Goal: Find specific page/section: Find specific page/section

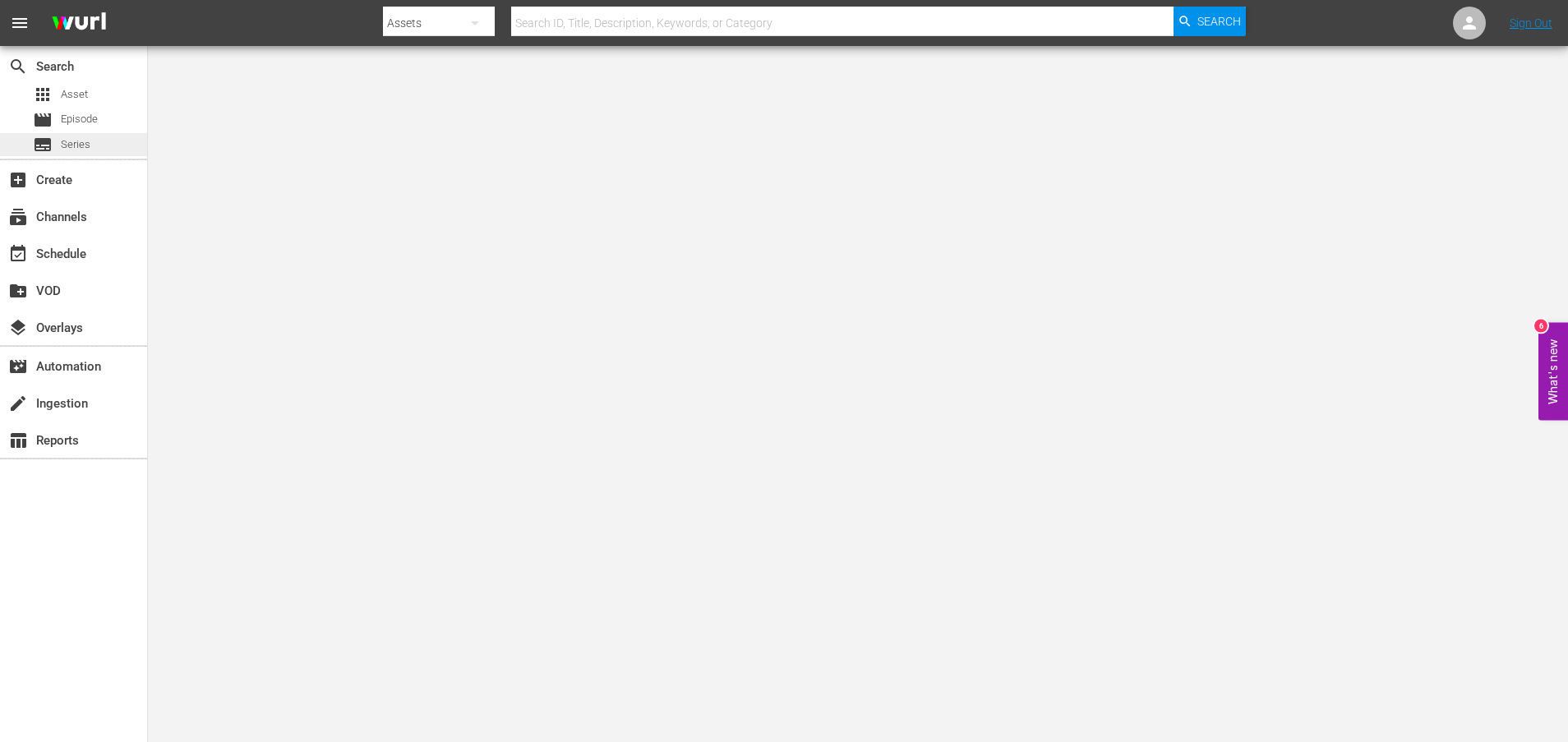
click at [89, 141] on span "Series" at bounding box center [75, 144] width 30 height 16
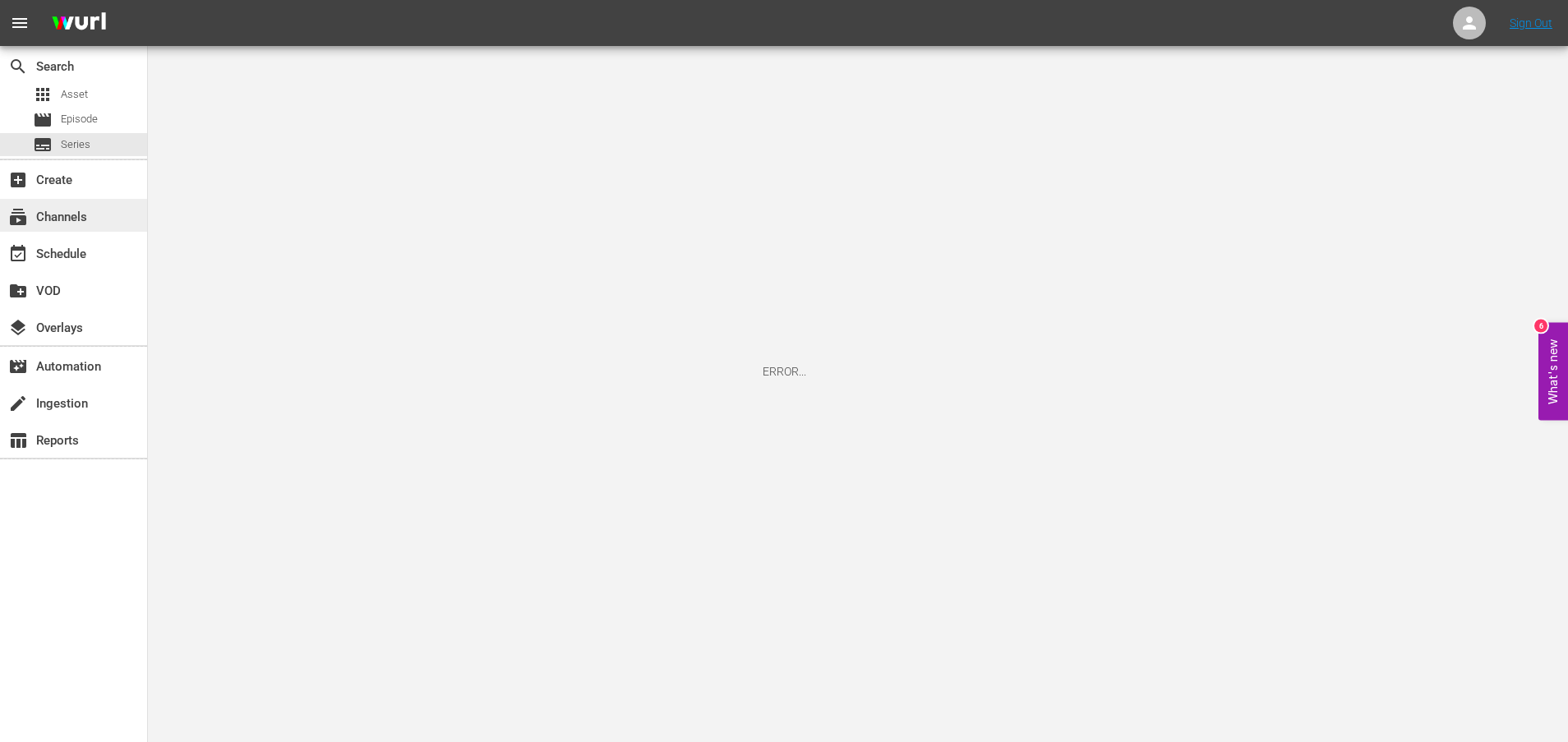
click at [61, 218] on div "subscriptions Channels" at bounding box center [46, 214] width 92 height 14
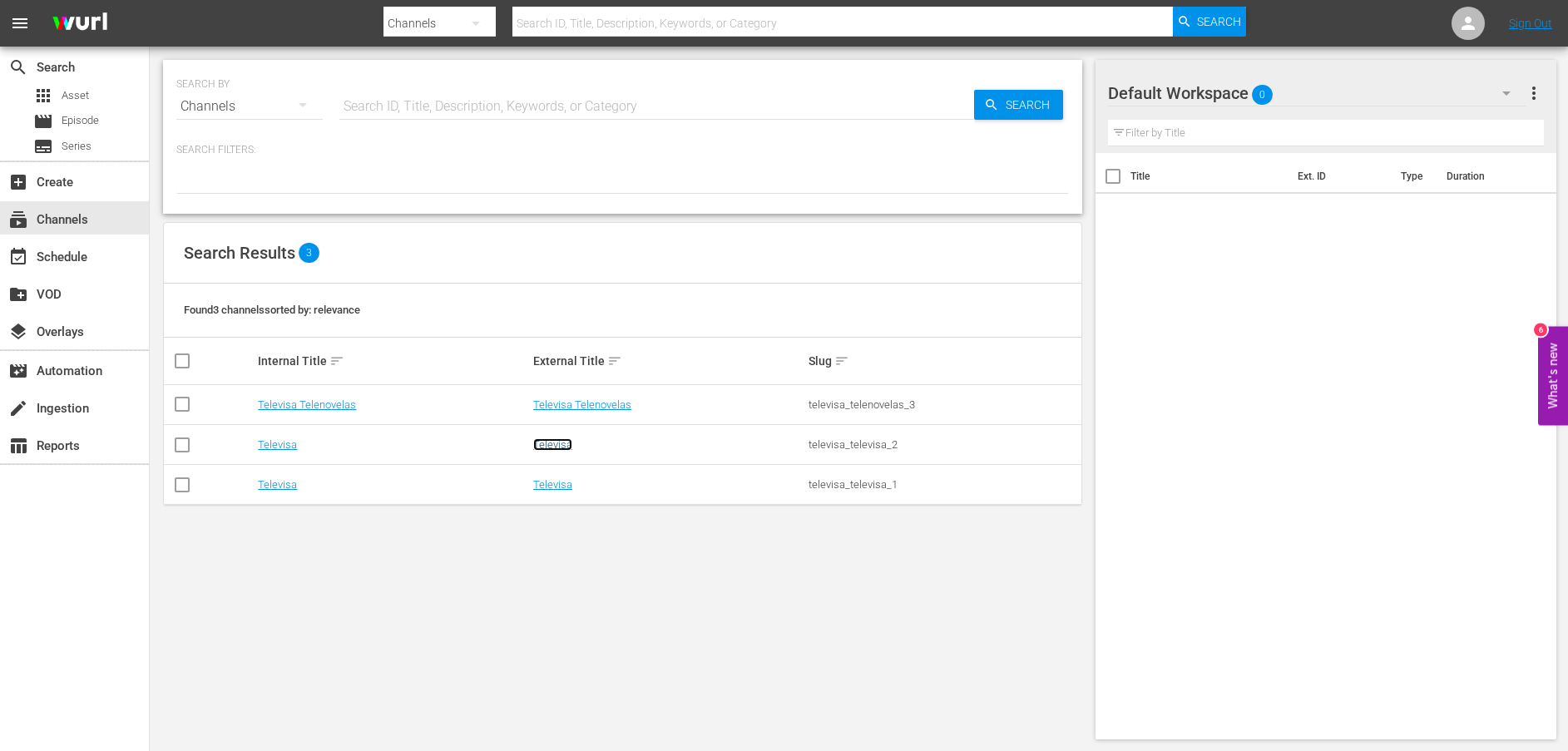
click at [548, 444] on link "Televisa" at bounding box center [552, 444] width 39 height 13
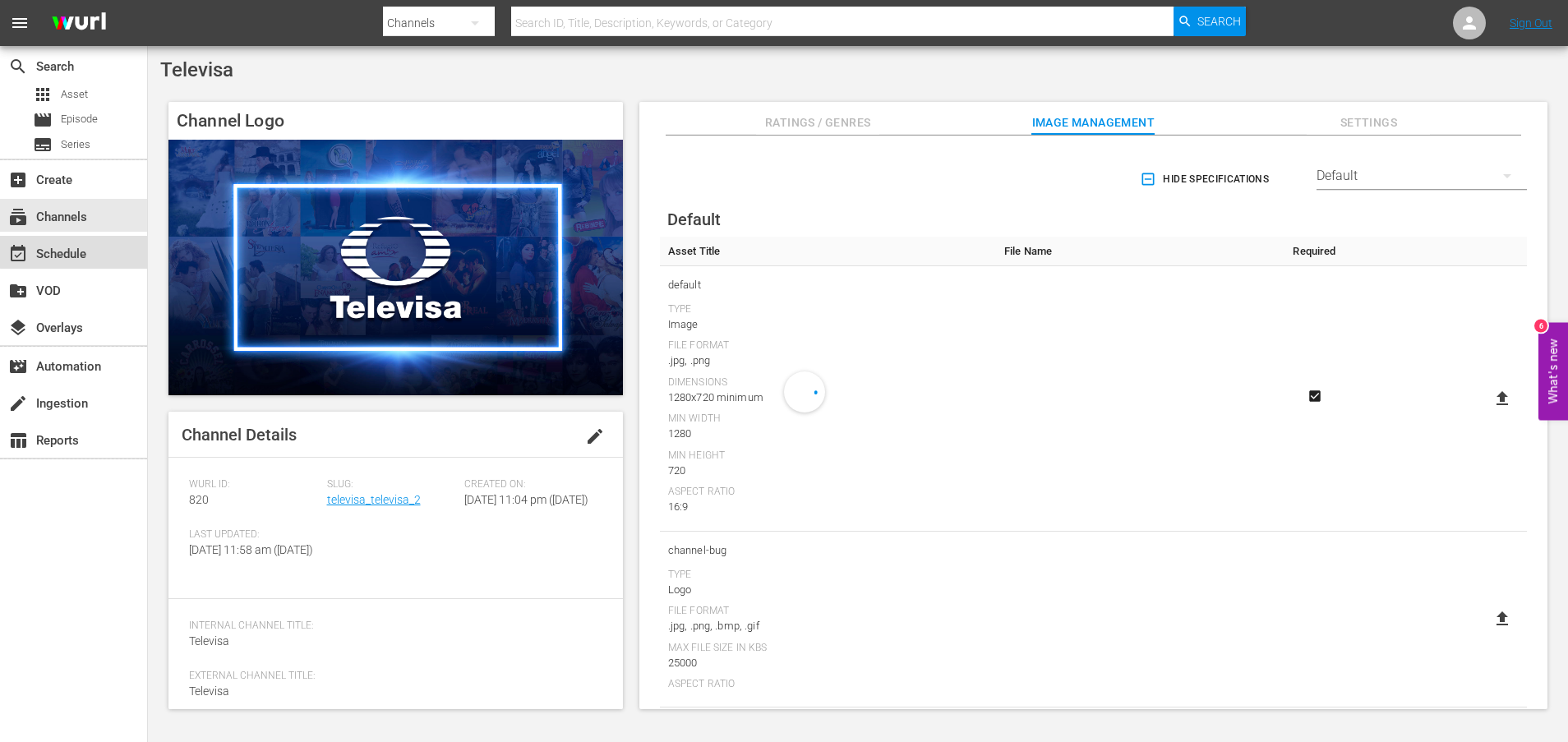
click at [86, 250] on div "event_available Schedule" at bounding box center [46, 250] width 92 height 14
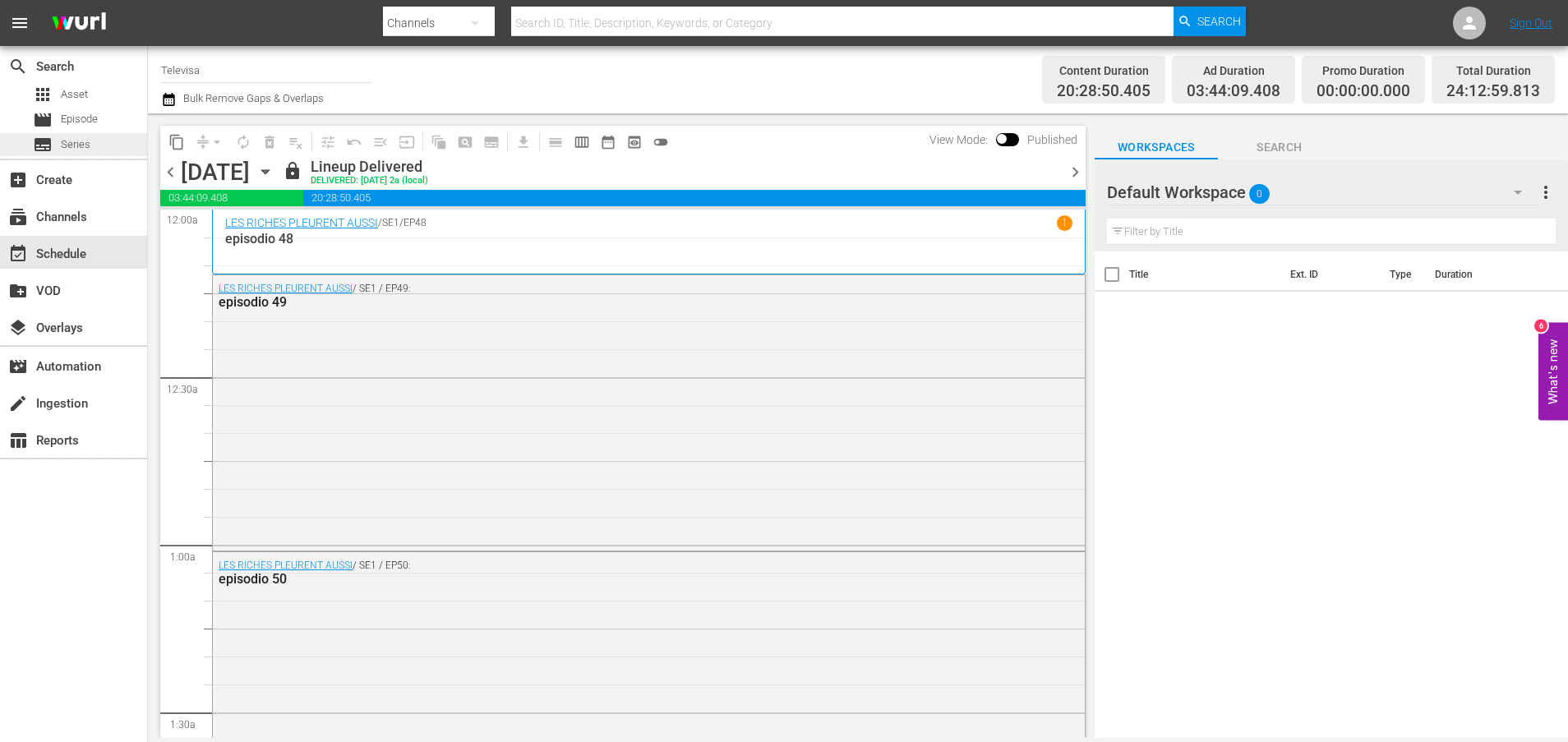
click at [89, 138] on span "Series" at bounding box center [75, 144] width 30 height 16
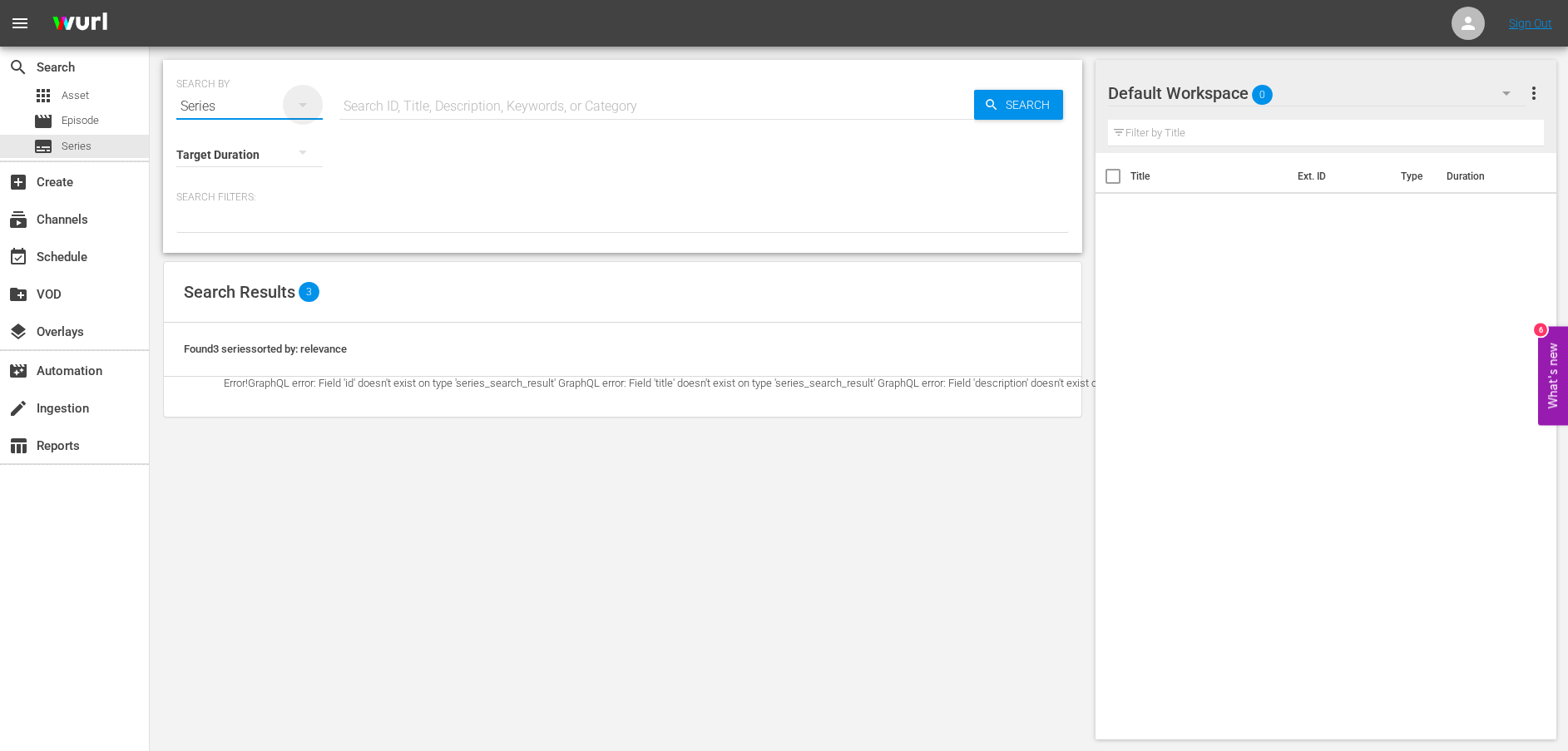
click at [304, 108] on icon "button" at bounding box center [303, 105] width 20 height 20
drag, startPoint x: 223, startPoint y: 238, endPoint x: 340, endPoint y: 213, distance: 119.6
click at [241, 237] on div "Assets" at bounding box center [229, 244] width 67 height 26
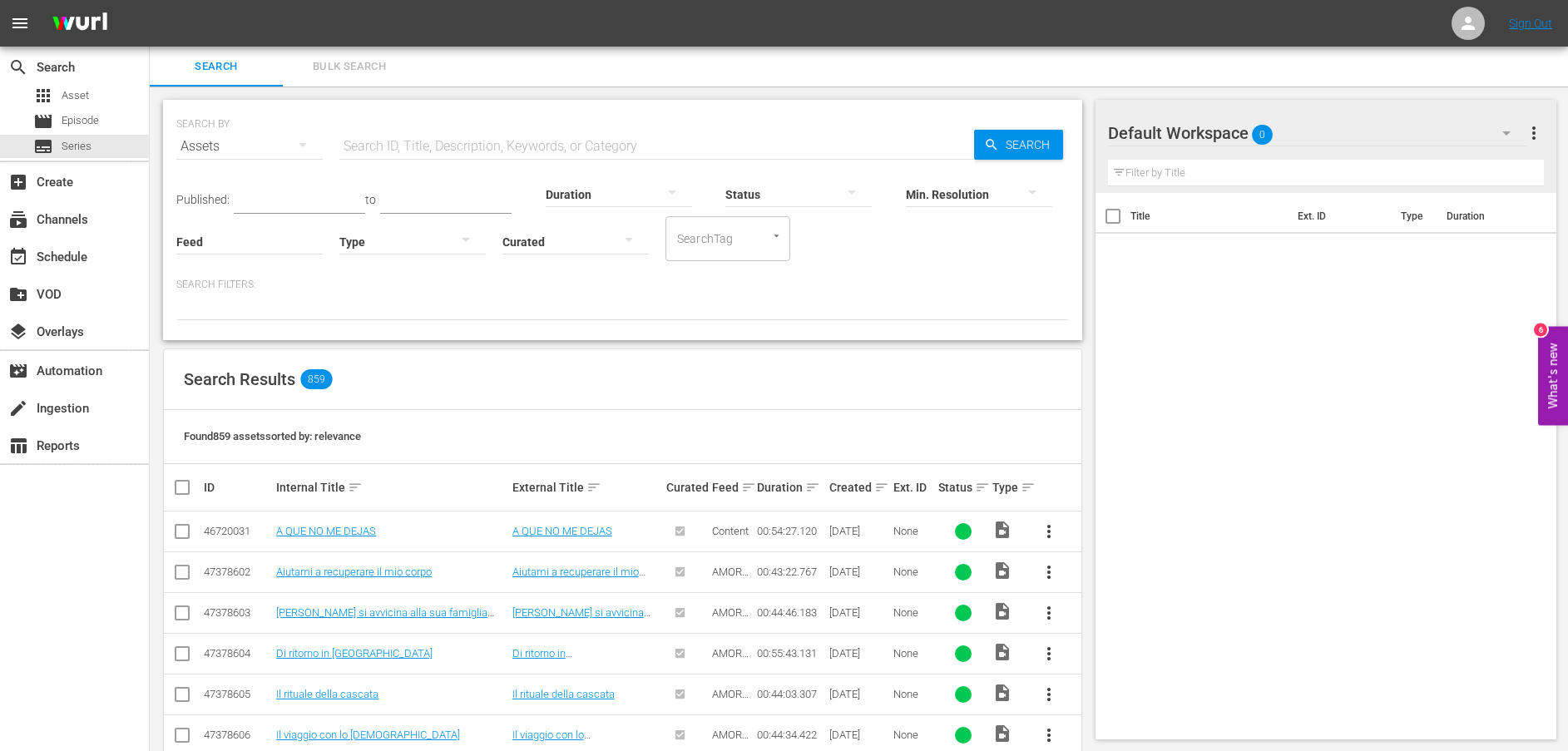
click at [450, 150] on input "text" at bounding box center [657, 146] width 635 height 40
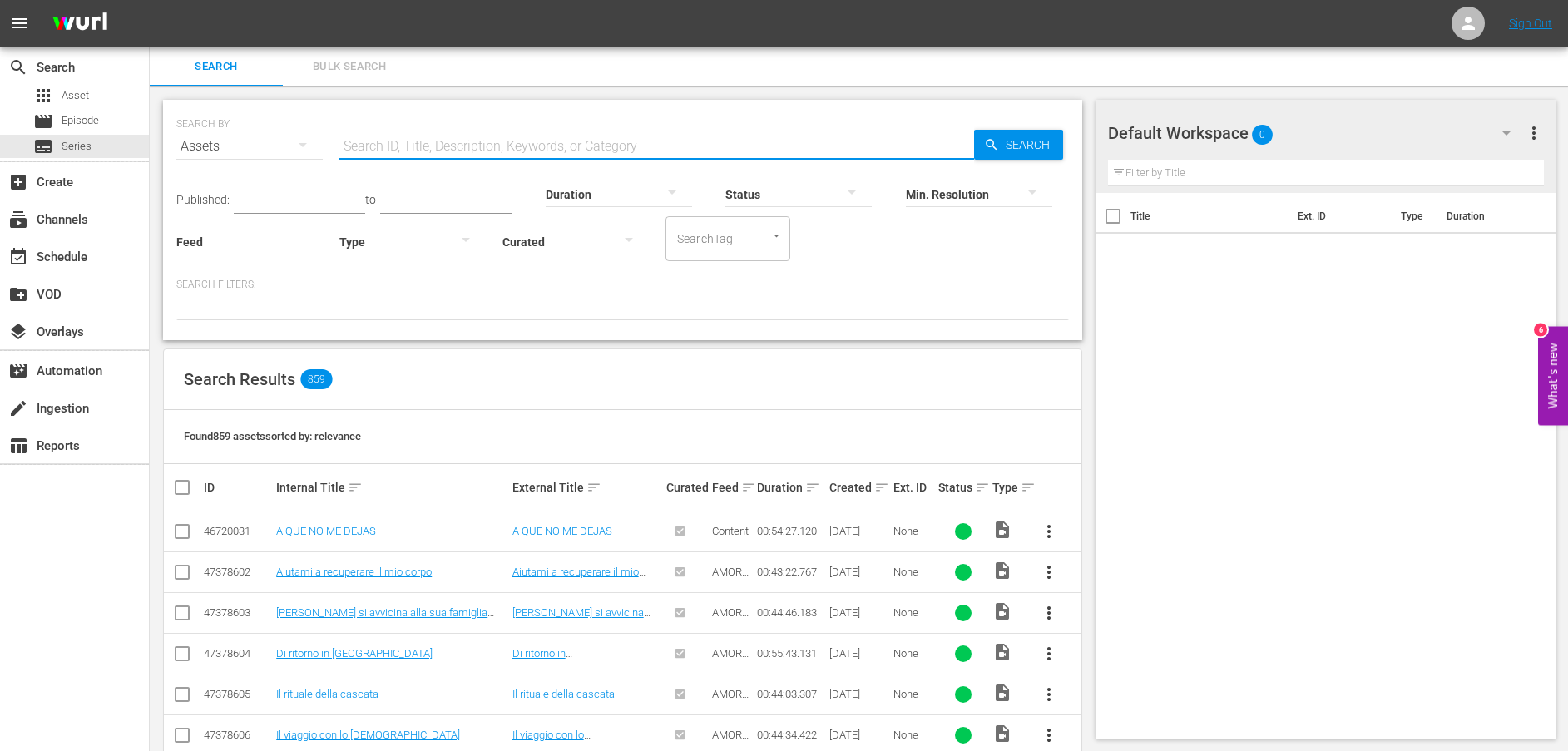
paste input "Texopalco"
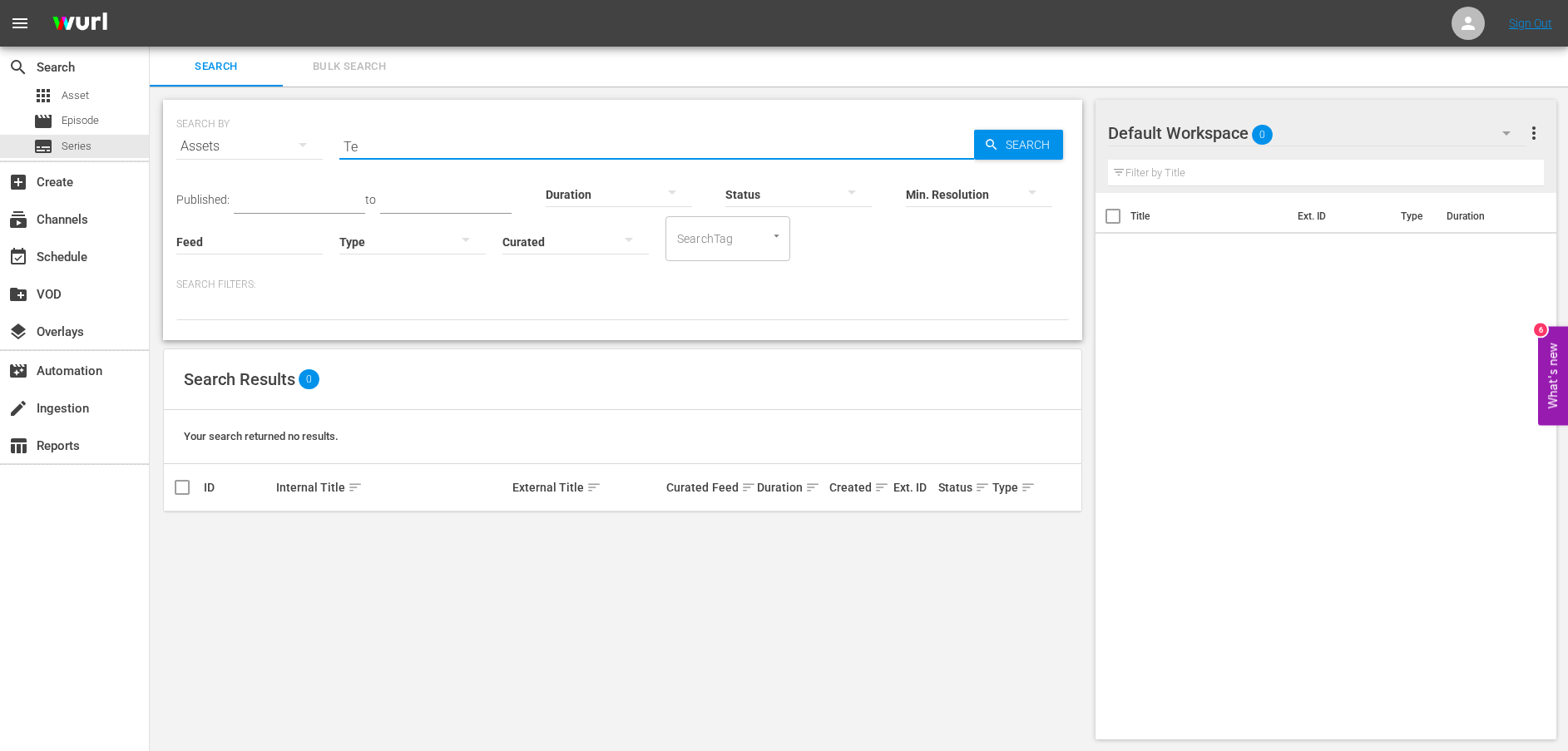
type input "T"
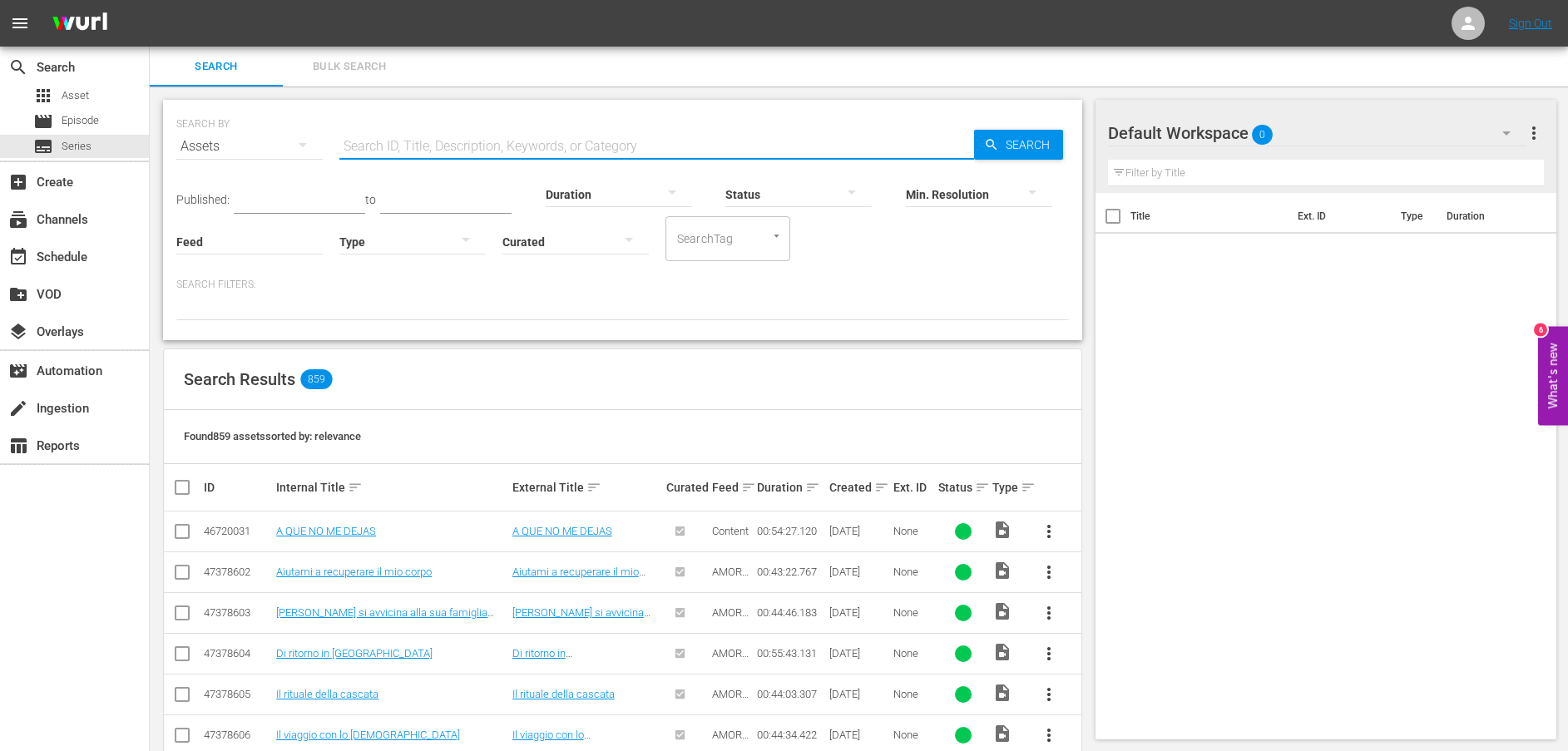
paste input "[PERSON_NAME] si suicida"
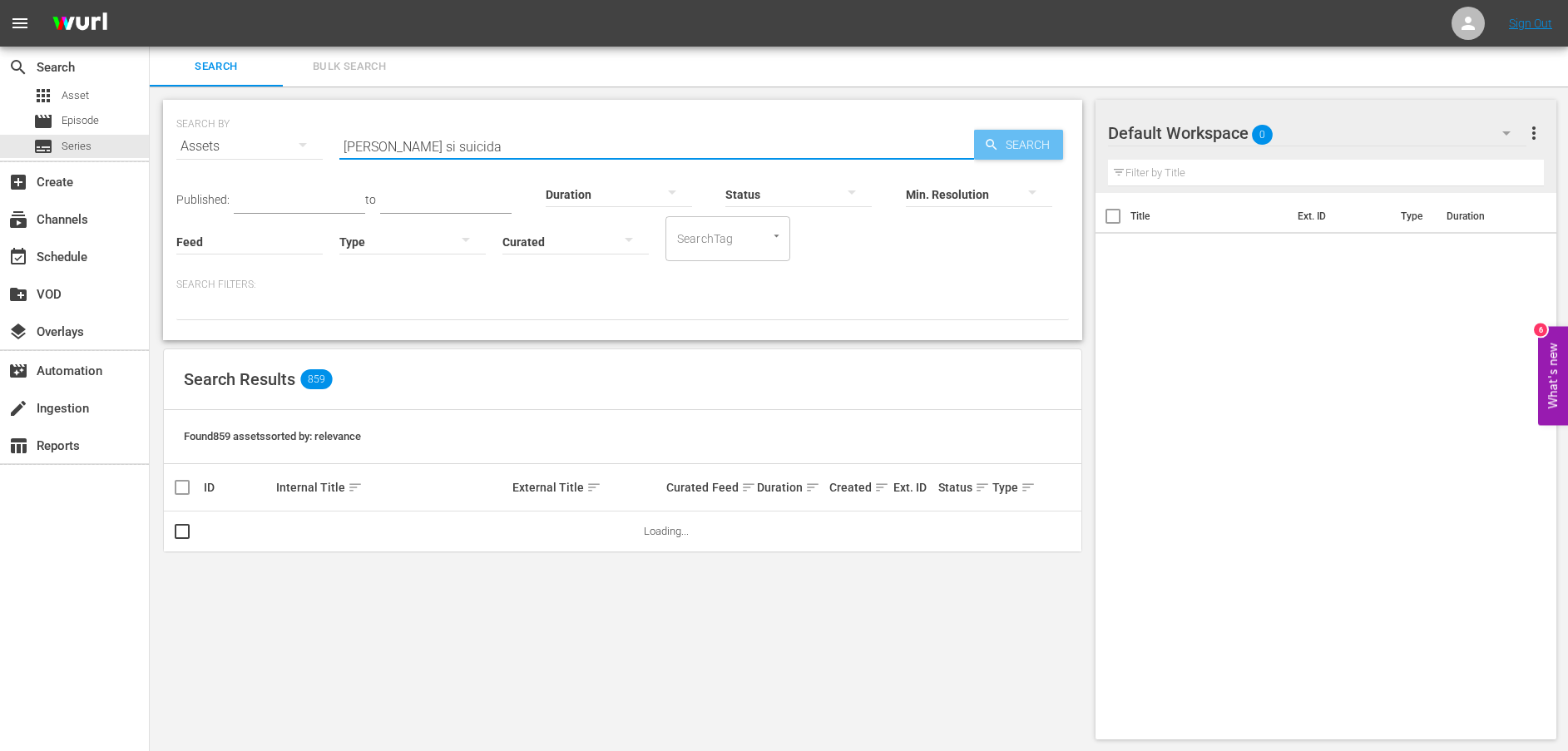
type input "[PERSON_NAME] si suicida"
click at [996, 140] on icon "button" at bounding box center [991, 144] width 15 height 15
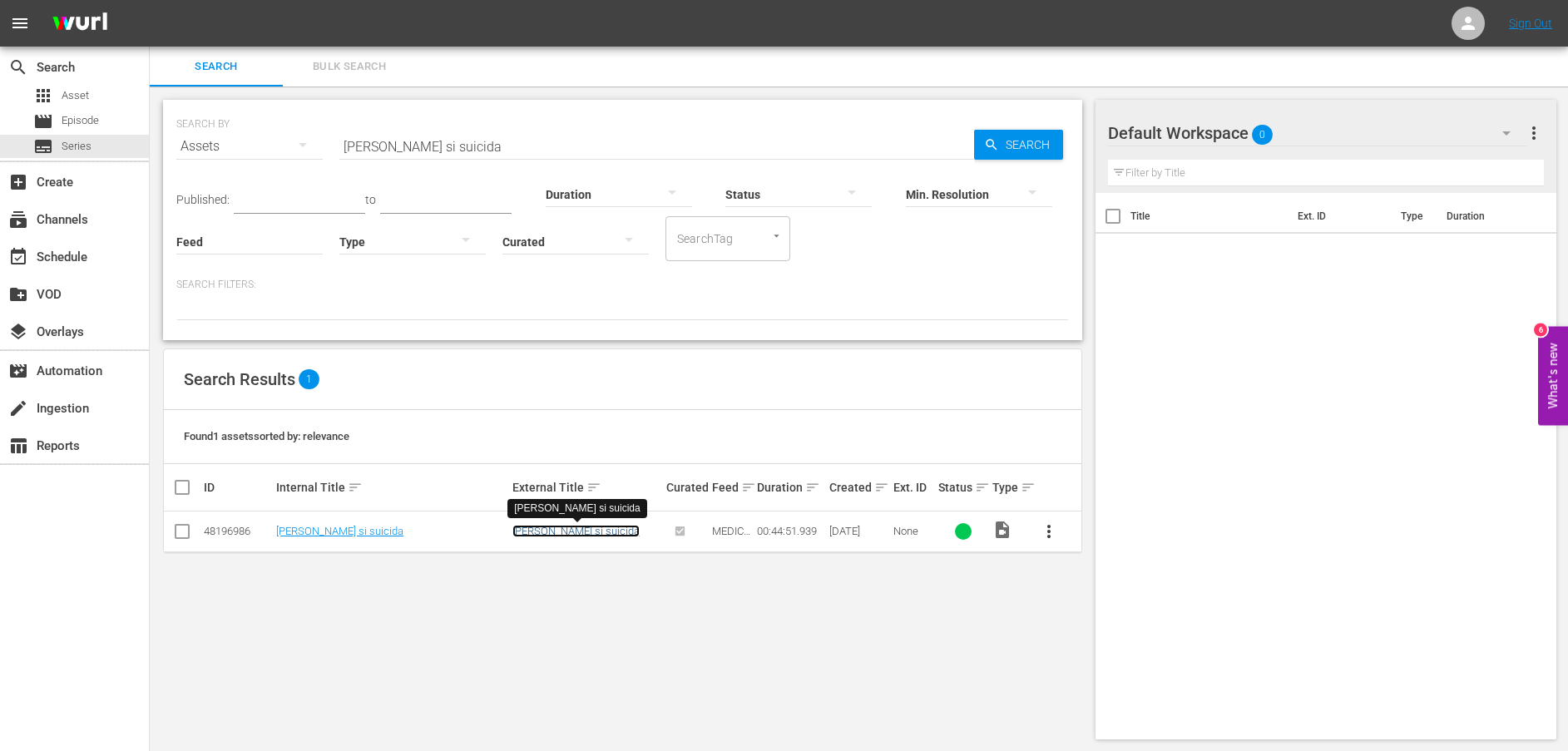
click at [581, 528] on link "[PERSON_NAME] si suicida" at bounding box center [576, 531] width 127 height 13
